Goal: Information Seeking & Learning: Learn about a topic

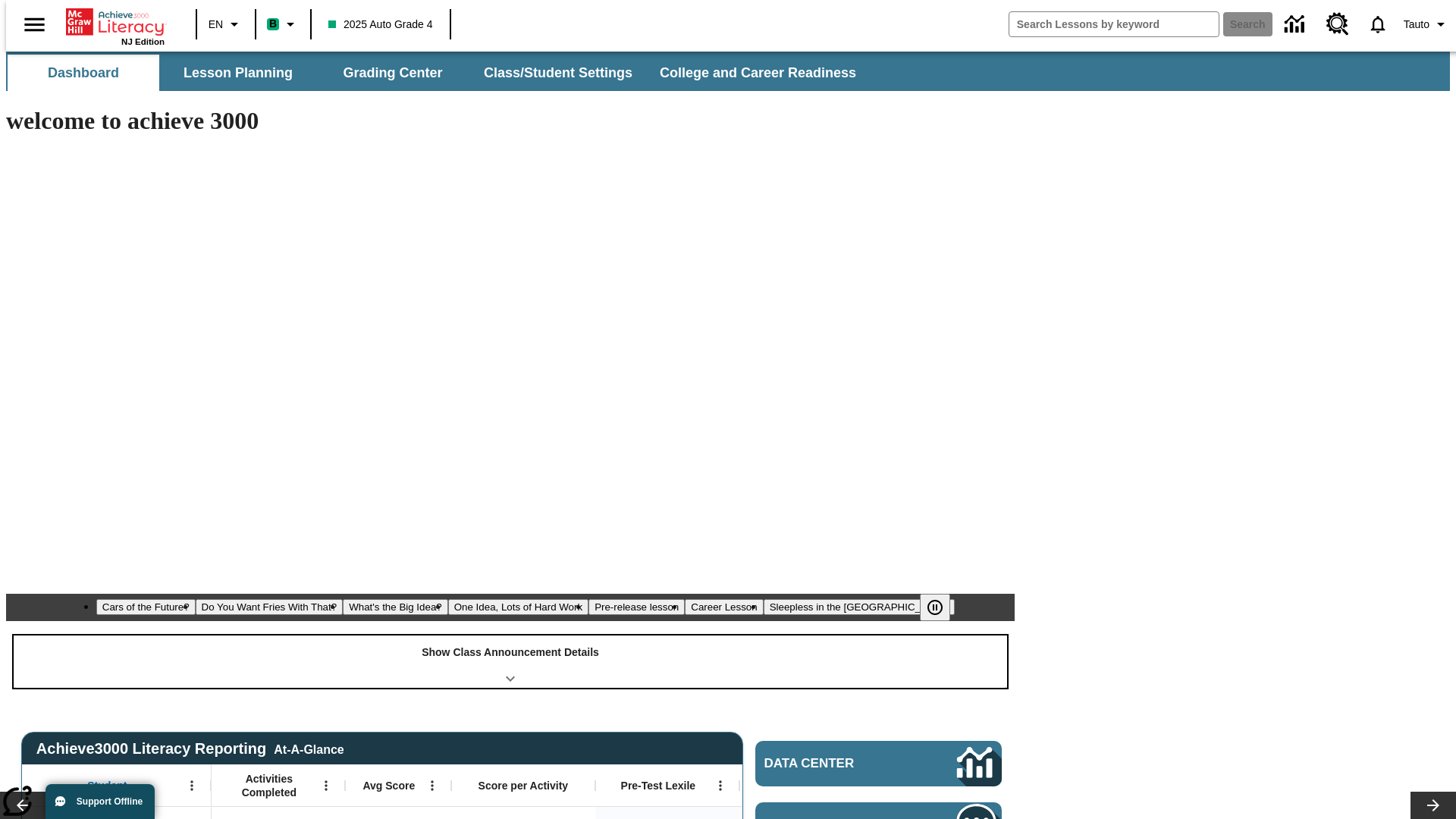
click at [511, 635] on div "Show Class Announcement Details" at bounding box center [511, 661] width 993 height 52
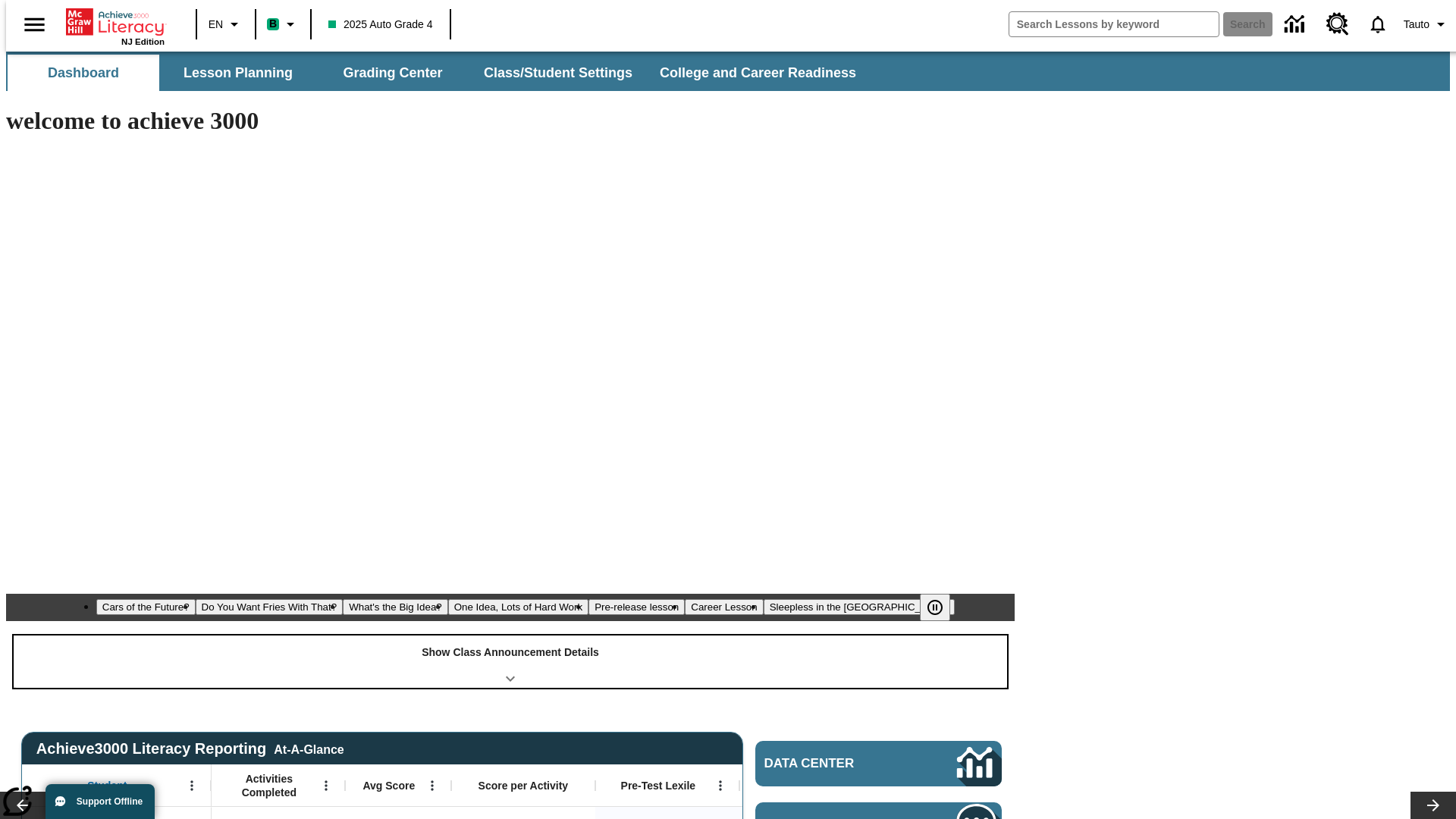
click at [511, 635] on div "Show Class Announcement Details" at bounding box center [511, 661] width 993 height 52
